Goal: Transaction & Acquisition: Purchase product/service

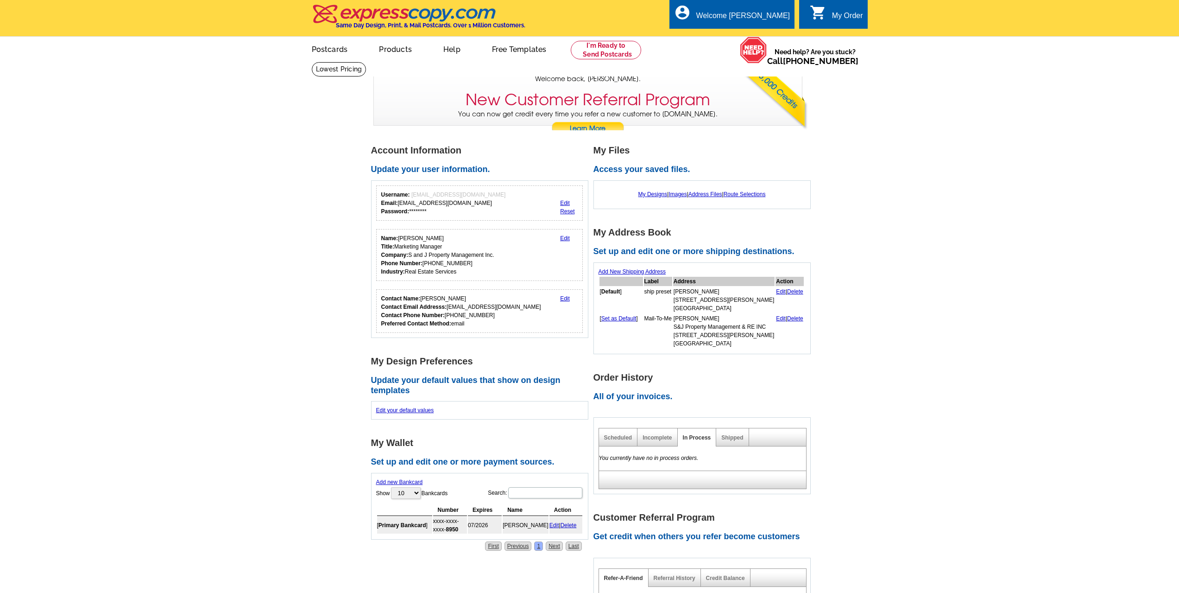
drag, startPoint x: 507, startPoint y: 123, endPoint x: 914, endPoint y: 168, distance: 410.1
click at [914, 168] on main "Account Information Update your user information. Username: [EMAIL_ADDRESS][DOM…" at bounding box center [589, 454] width 1179 height 649
click at [580, 50] on link at bounding box center [606, 50] width 71 height 19
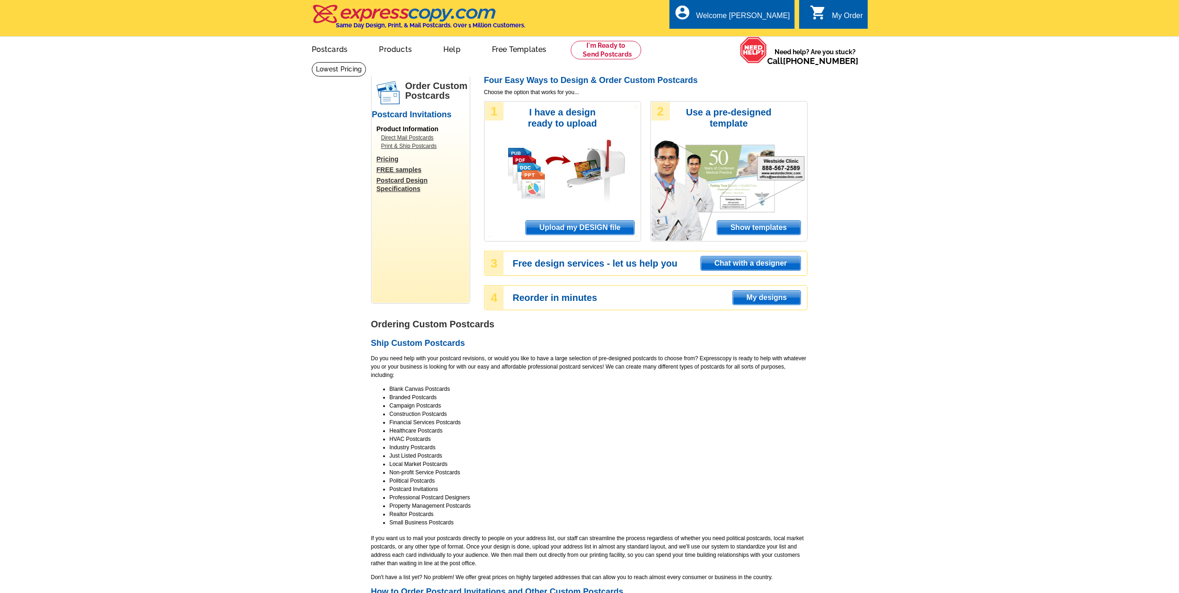
click at [554, 227] on span "Upload my DESIGN file" at bounding box center [580, 228] width 108 height 14
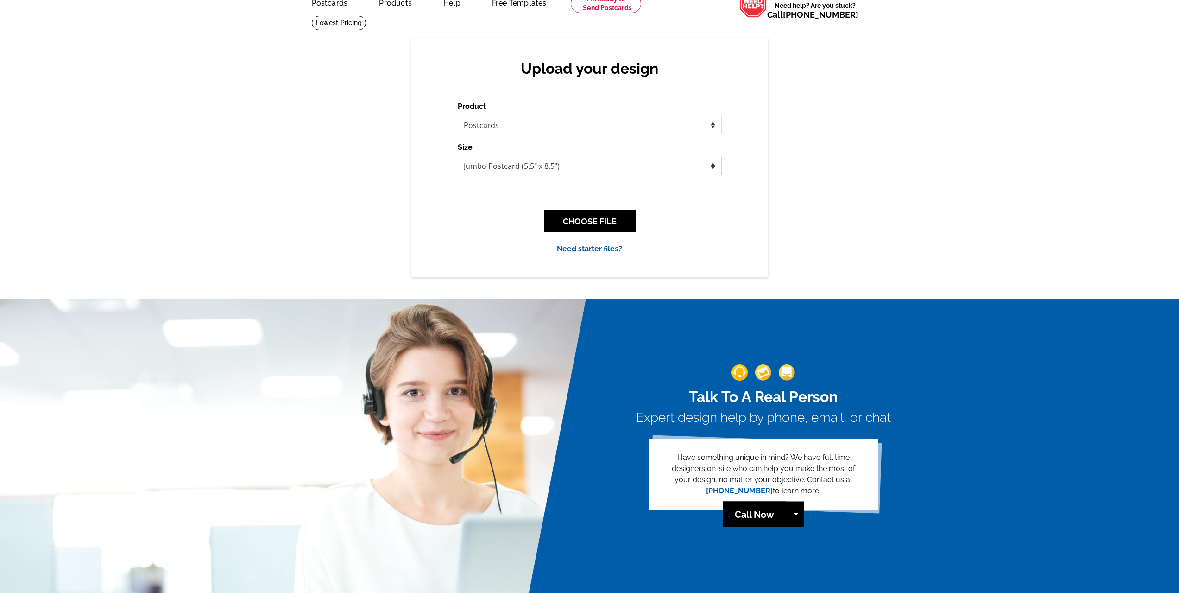
click at [662, 161] on select "Jumbo Postcard (5.5" x 8.5") Regular Postcard (4.25" x 5.6") Panoramic Postcard…" at bounding box center [590, 166] width 264 height 19
select select "1"
click at [458, 157] on select "Jumbo Postcard (5.5" x 8.5") Regular Postcard (4.25" x 5.6") Panoramic Postcard…" at bounding box center [590, 166] width 264 height 19
click at [619, 216] on button "CHOOSE FILE" at bounding box center [590, 221] width 92 height 22
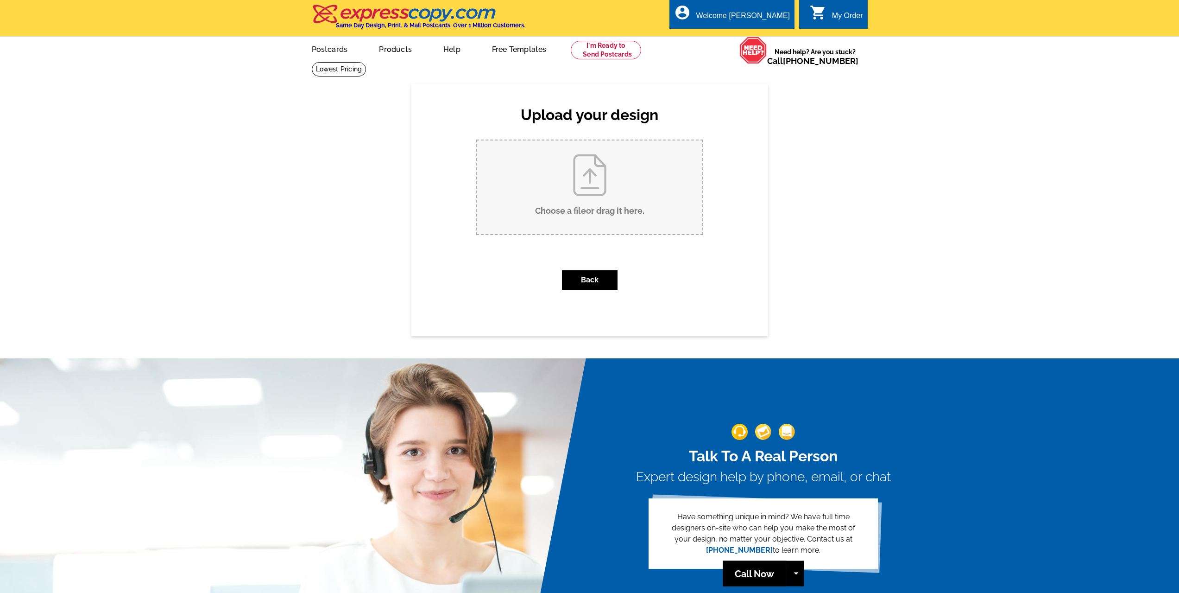
click at [579, 183] on input "Choose a file or drag it here ." at bounding box center [589, 187] width 225 height 94
type input "C:\fakepath\Postcard New Price.pub"
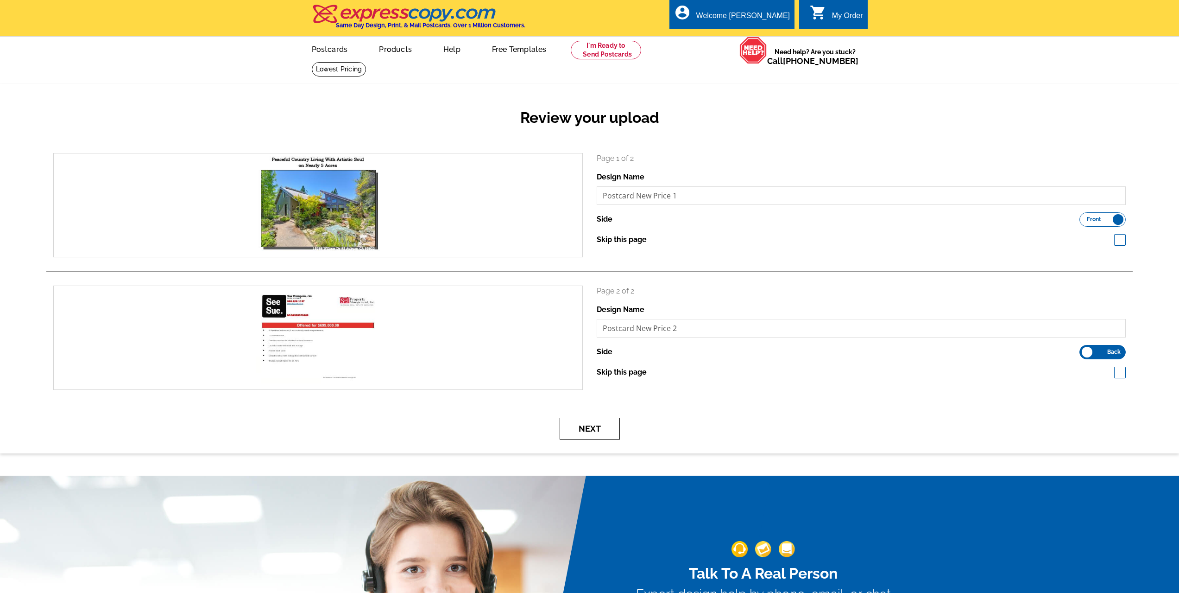
click at [599, 429] on button "Next" at bounding box center [590, 428] width 60 height 22
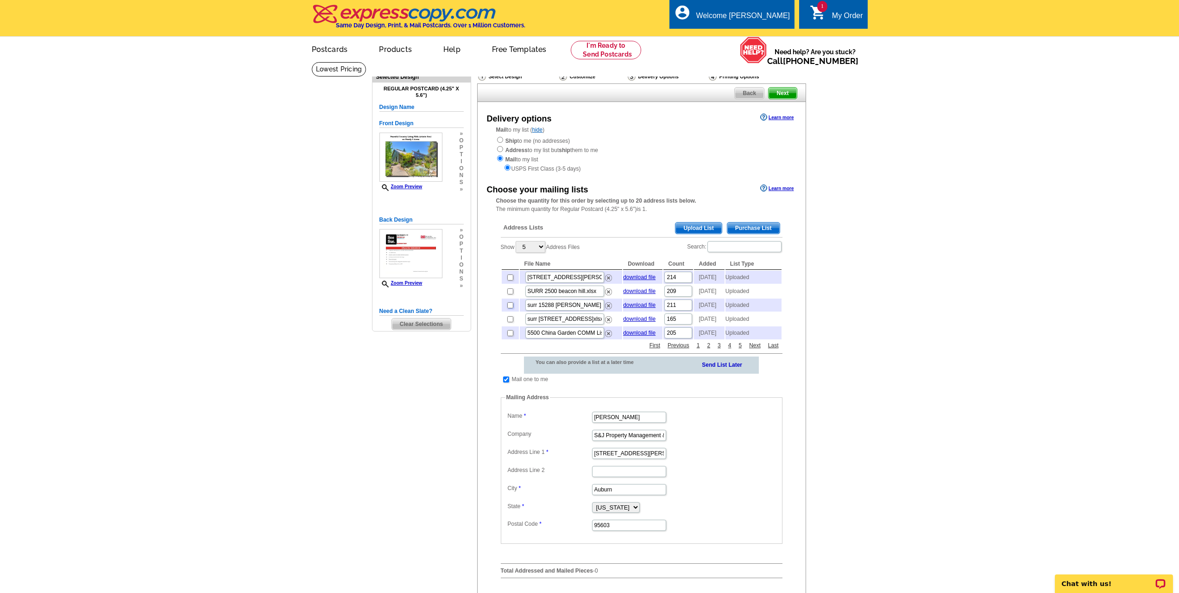
click at [511, 308] on input "checkbox" at bounding box center [510, 305] width 6 height 6
checkbox input "true"
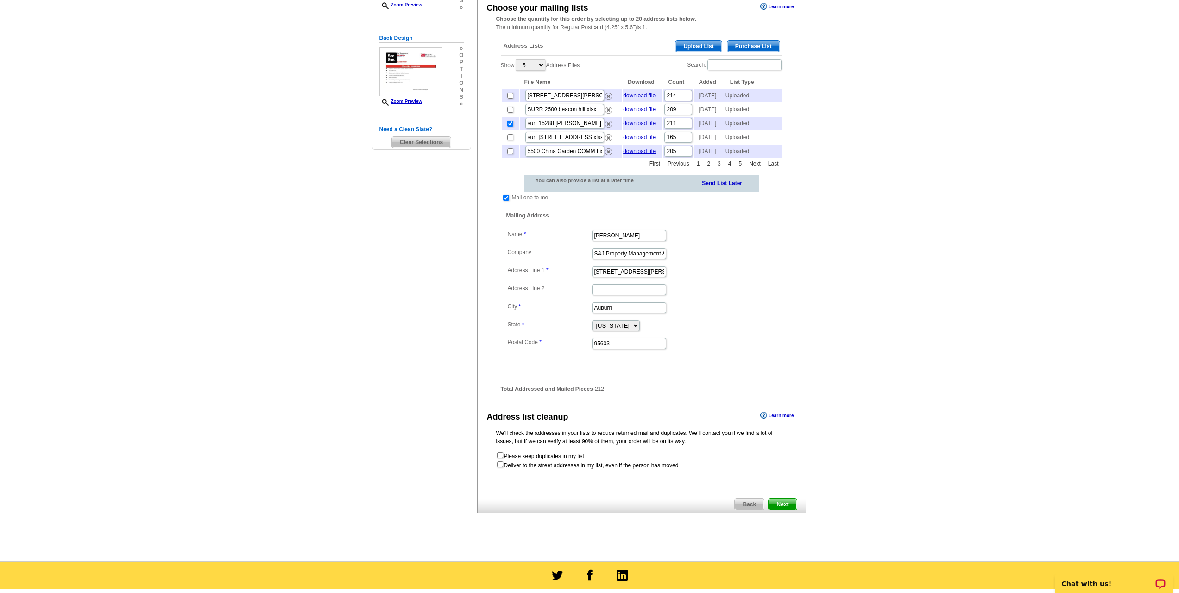
scroll to position [262, 0]
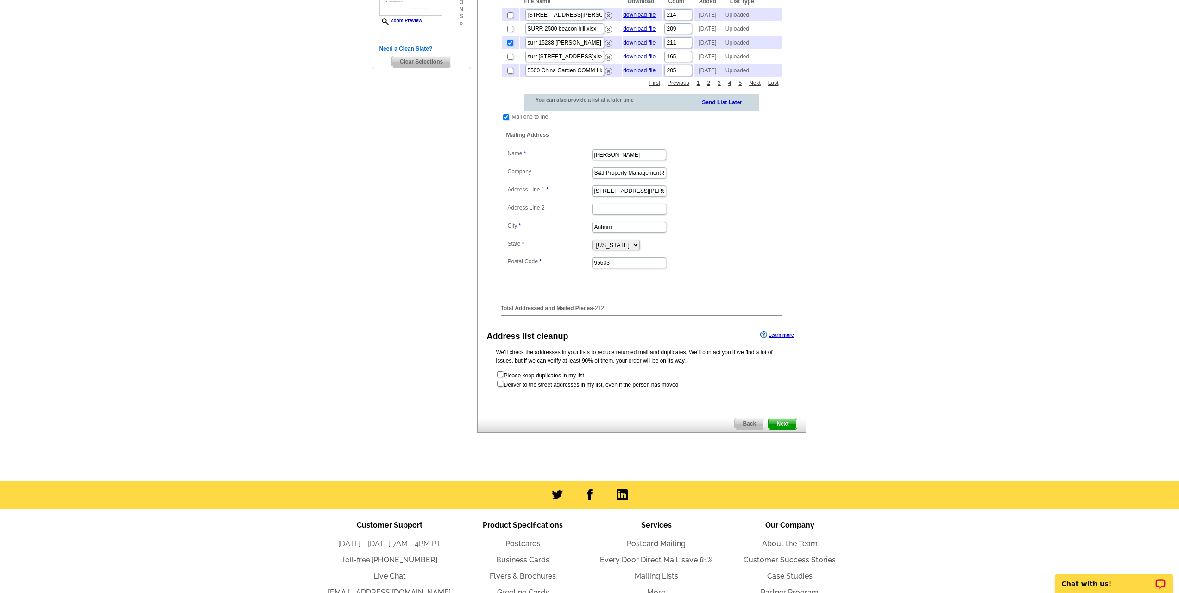
click at [788, 429] on span "Next" at bounding box center [783, 423] width 28 height 11
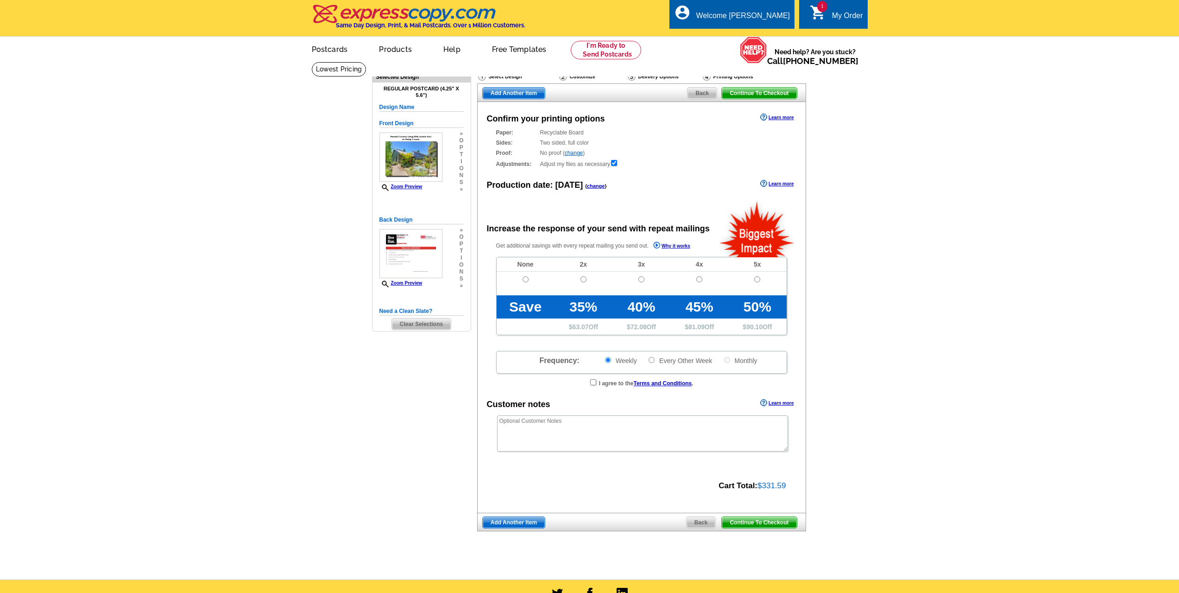
radio input "false"
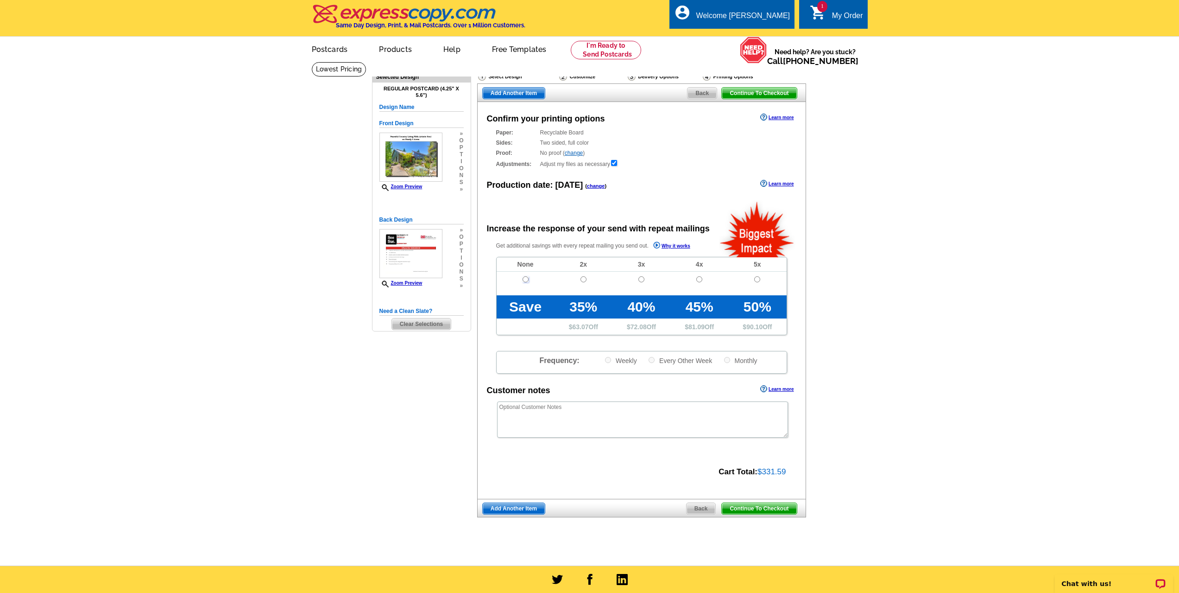
click at [524, 278] on input "radio" at bounding box center [526, 279] width 6 height 6
radio input "true"
click at [785, 511] on span "Continue To Checkout" at bounding box center [759, 508] width 75 height 11
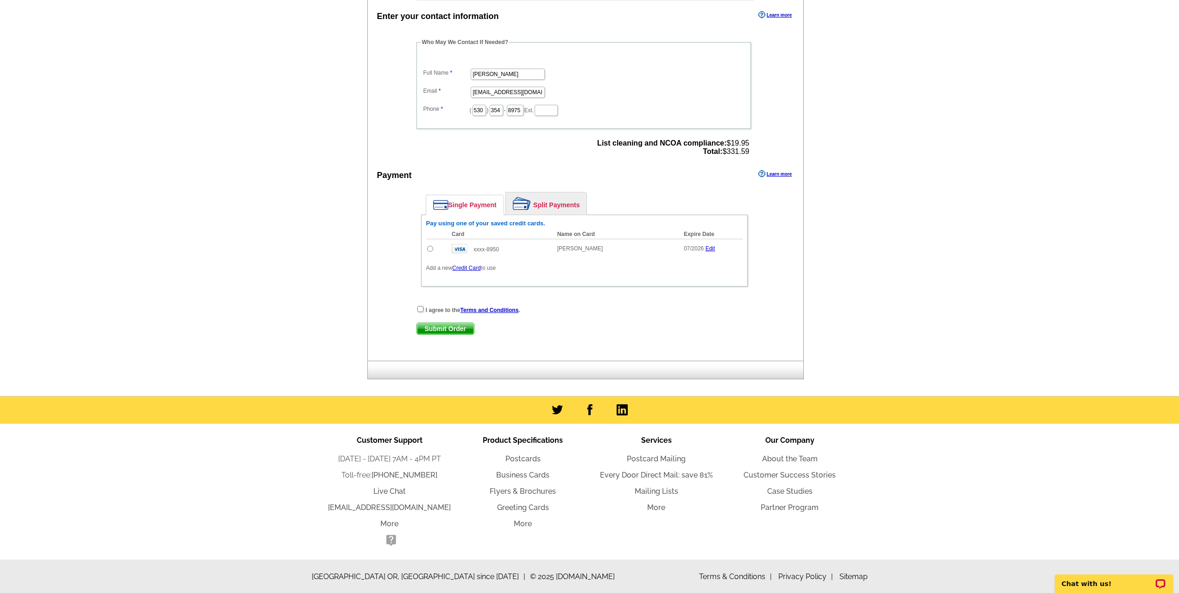
scroll to position [263, 0]
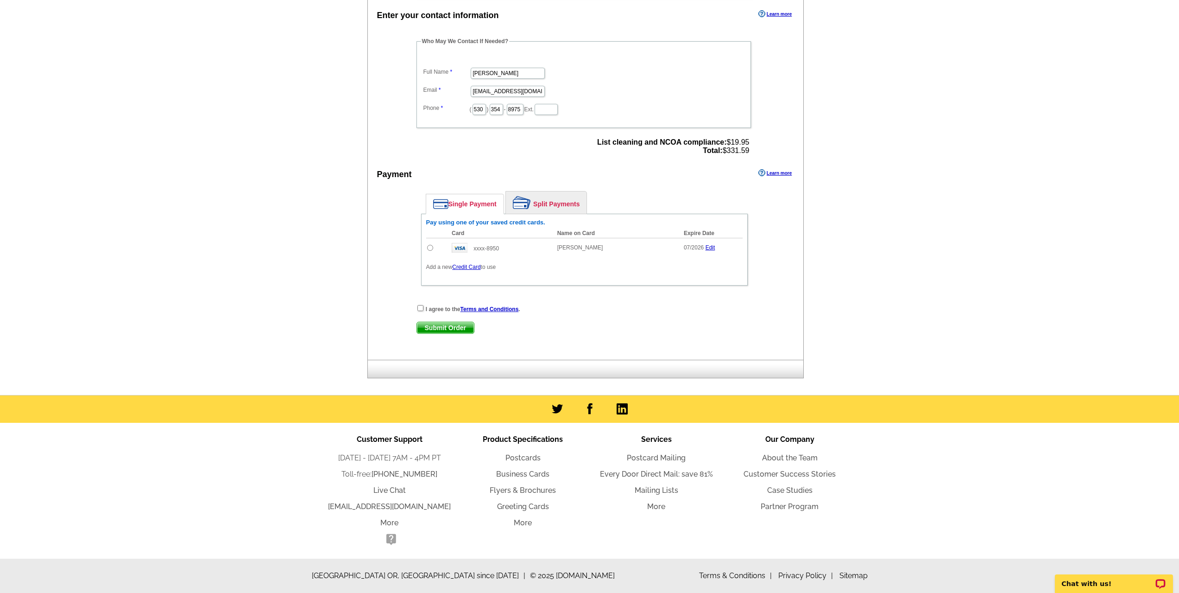
click at [429, 249] on input "radio" at bounding box center [430, 248] width 6 height 6
radio input "true"
click at [420, 309] on input "checkbox" at bounding box center [420, 308] width 6 height 6
checkbox input "true"
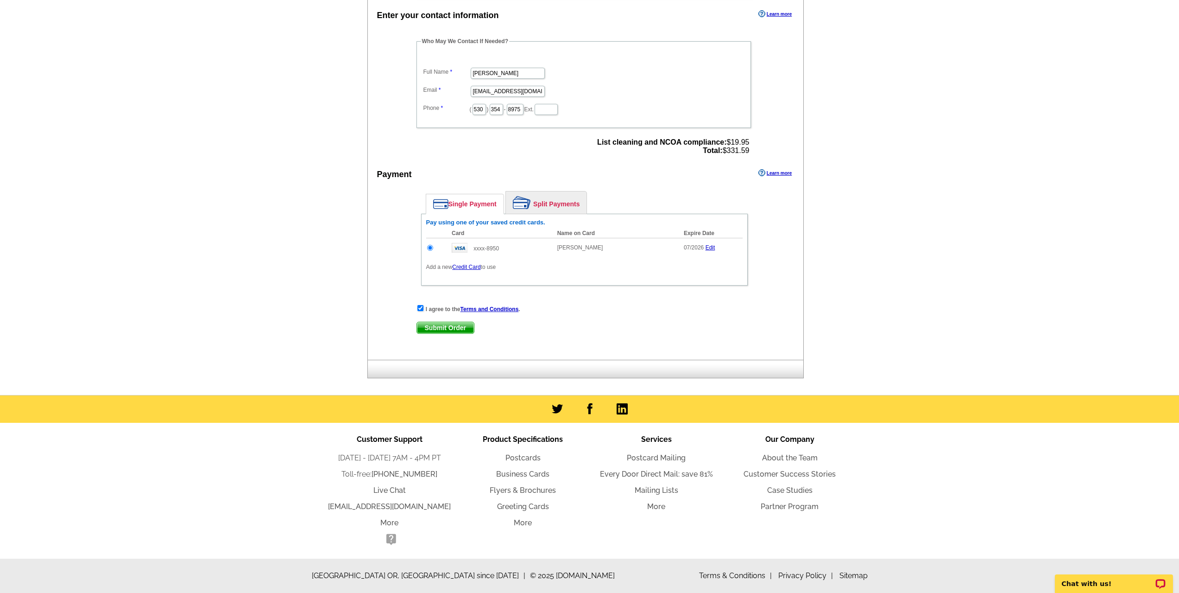
click at [436, 334] on div "I agree to the Terms and Conditions . Submit Order Submit Order" at bounding box center [584, 323] width 336 height 38
click at [436, 332] on span "Submit Order" at bounding box center [445, 327] width 57 height 11
